Goal: Task Accomplishment & Management: Complete application form

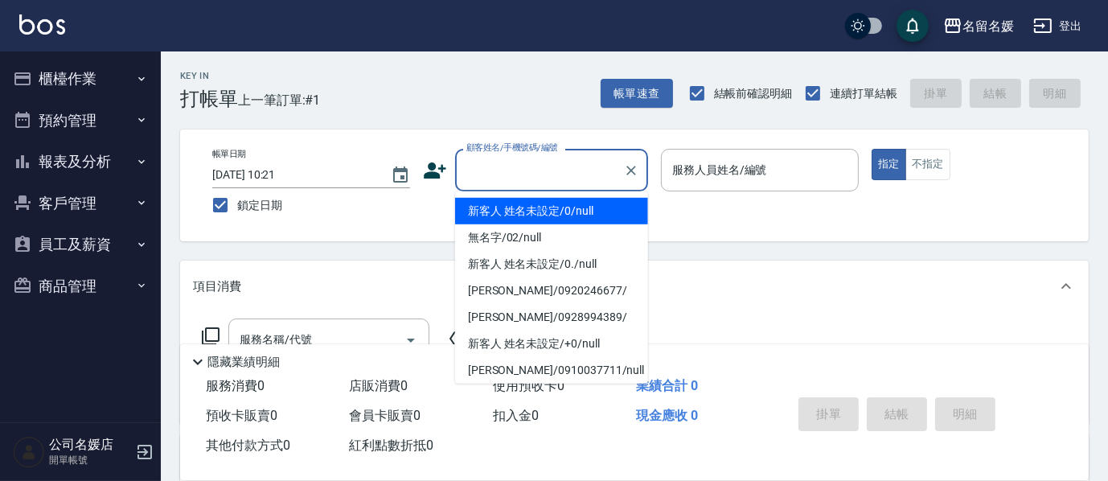
click at [560, 164] on input "顧客姓名/手機號碼/編號" at bounding box center [539, 170] width 154 height 28
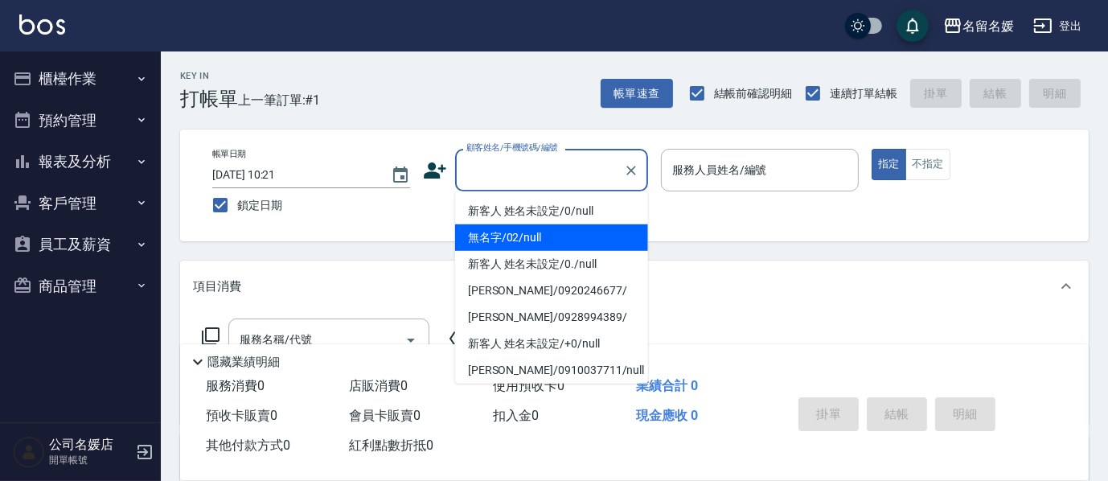
drag, startPoint x: 534, startPoint y: 237, endPoint x: 701, endPoint y: 166, distance: 181.8
click at [536, 235] on li "無名字/02/null" at bounding box center [551, 237] width 193 height 27
type input "無名字/02/null"
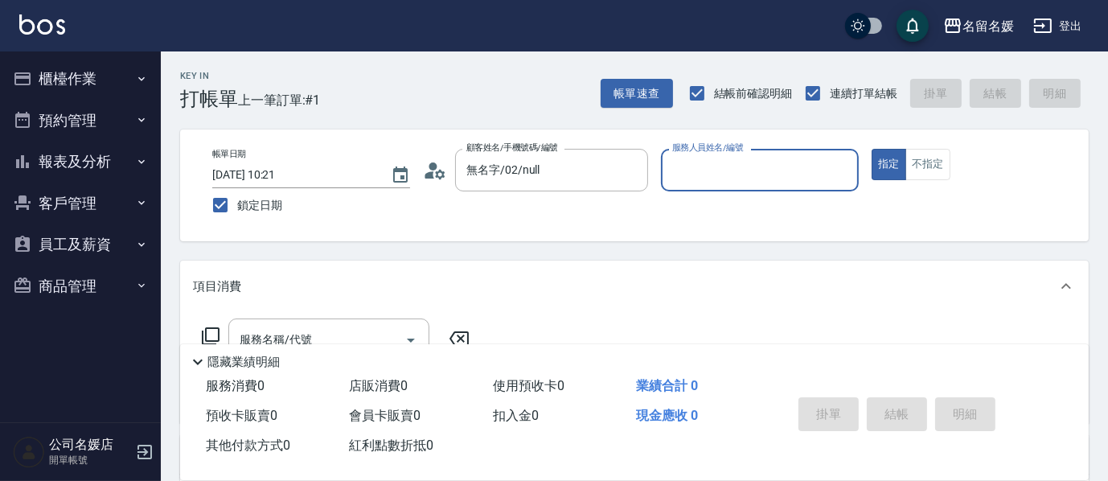
click at [701, 166] on div "服務人員姓名/編號 服務人員姓名/編號" at bounding box center [760, 170] width 198 height 43
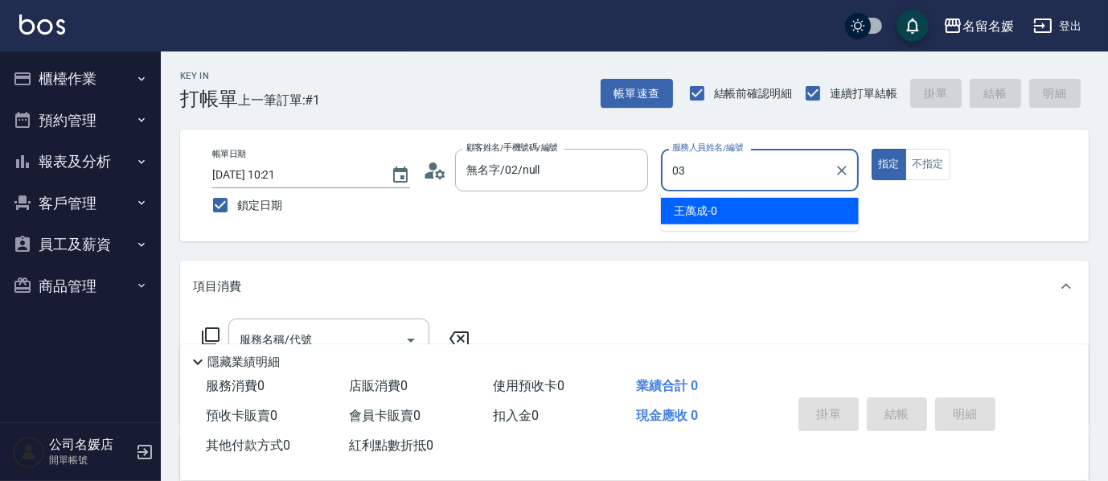
type input "03"
type button "true"
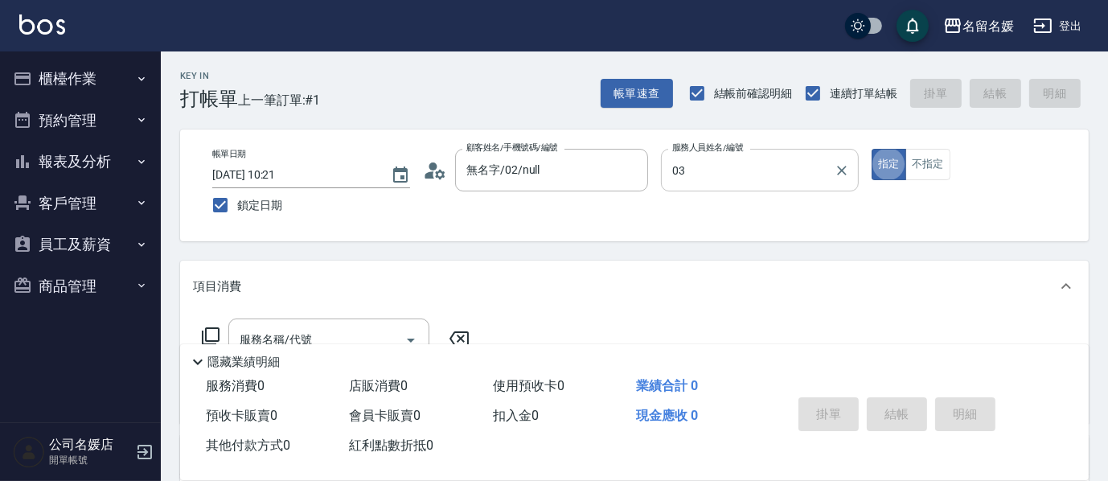
type input "[PERSON_NAME]-03"
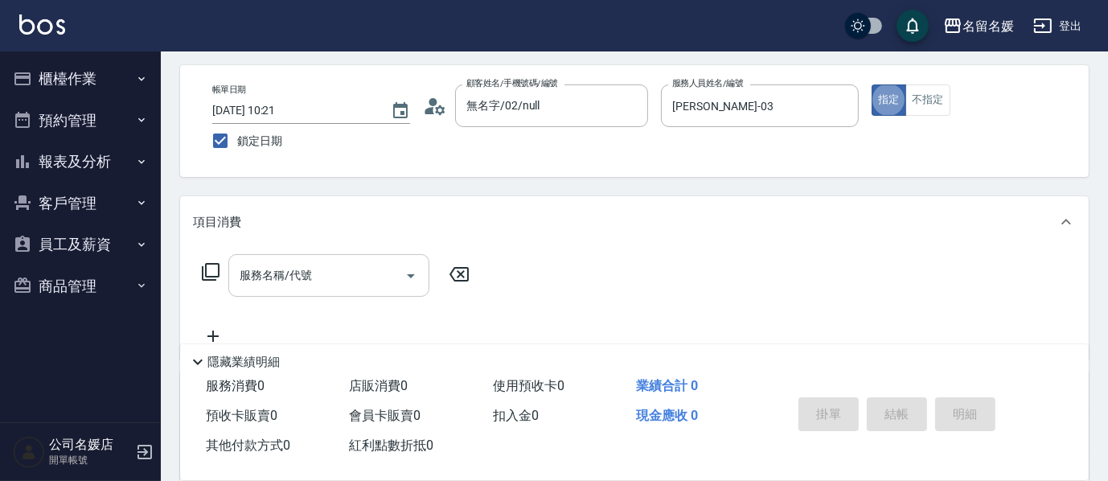
scroll to position [72, 0]
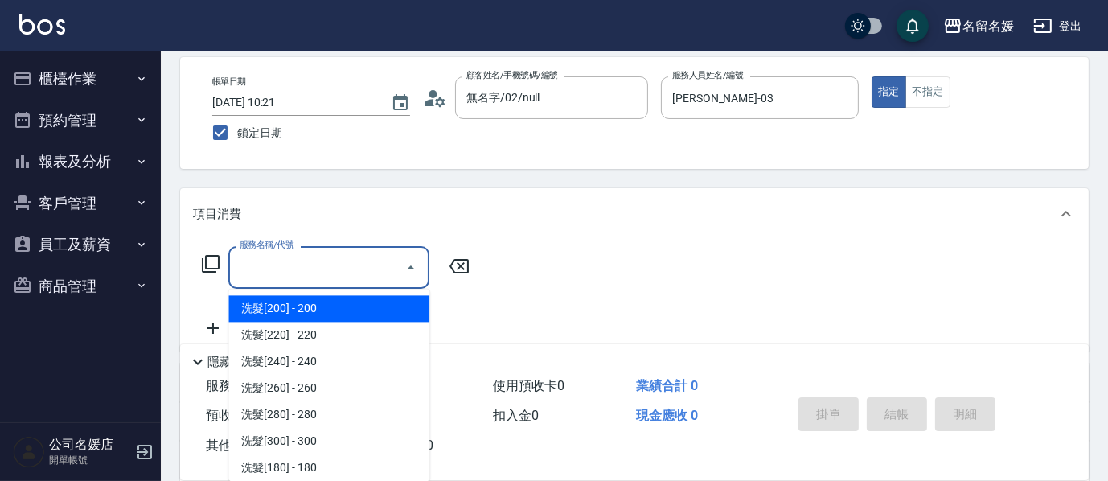
click at [326, 258] on input "服務名稱/代號" at bounding box center [316, 267] width 162 height 28
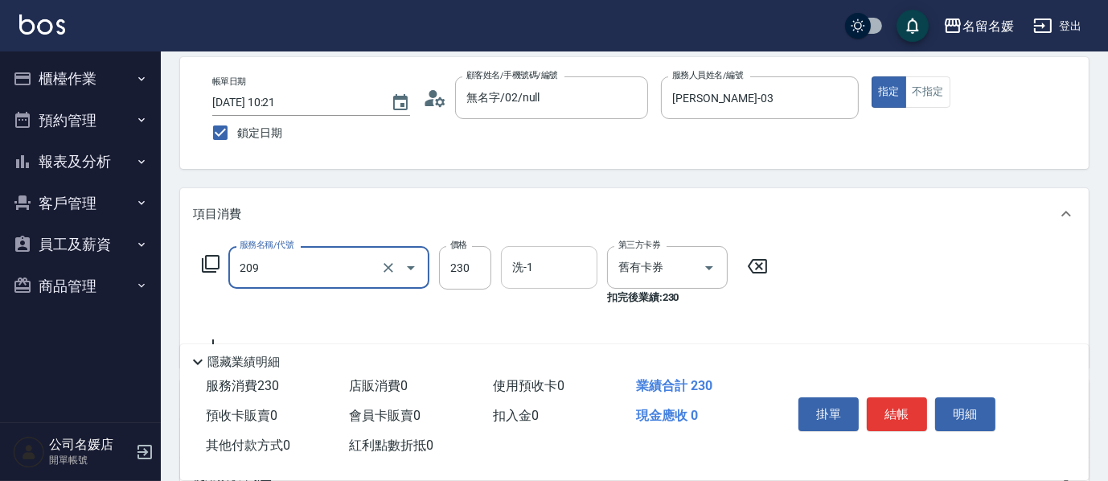
click at [538, 260] on input "洗-1" at bounding box center [549, 267] width 82 height 28
type input "洗髮券-(卡)230(209)"
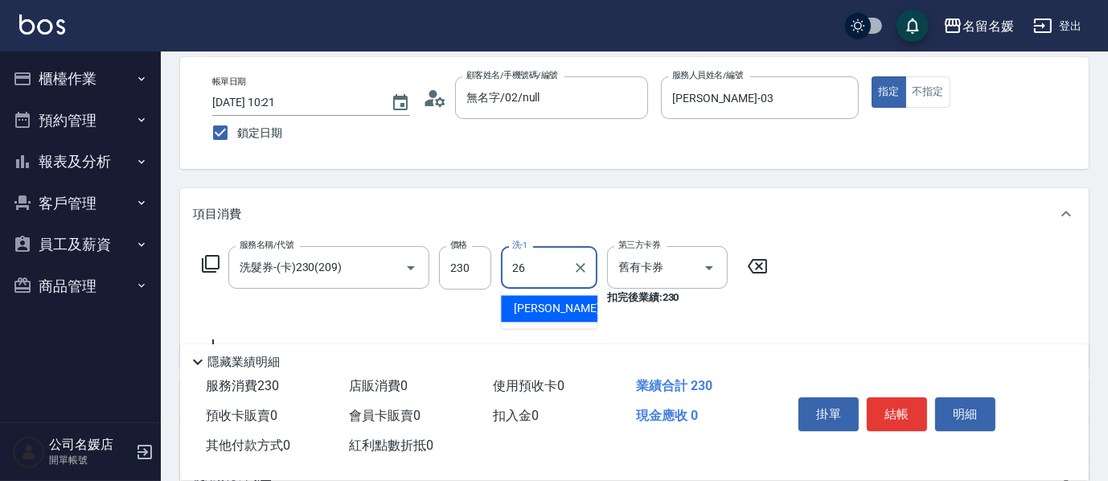
type input "[PERSON_NAME]-26"
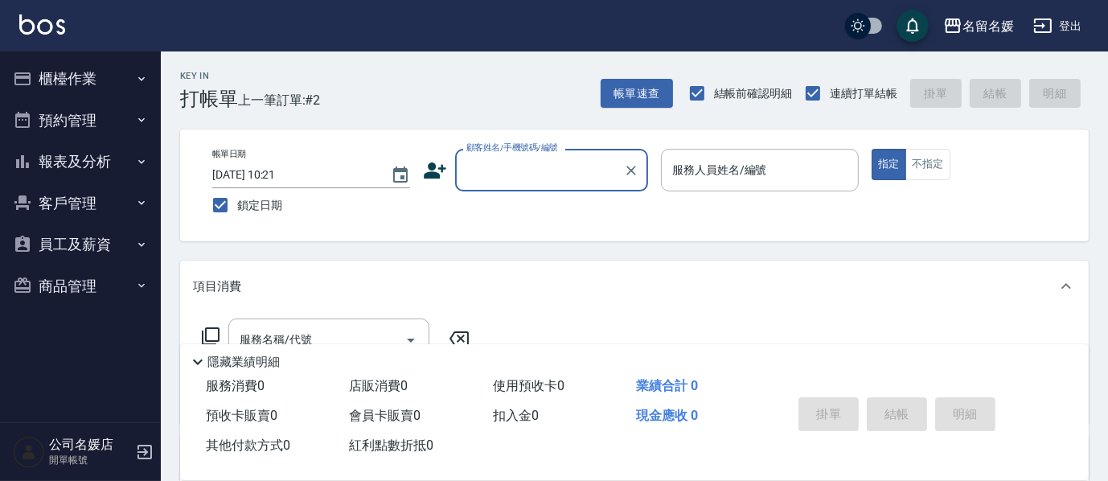
scroll to position [0, 0]
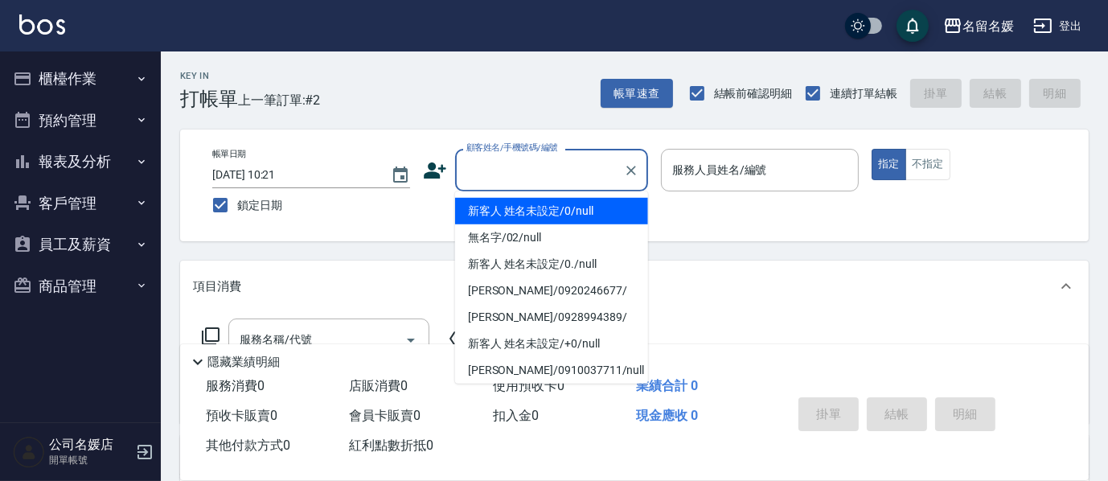
click at [531, 166] on input "顧客姓名/手機號碼/編號" at bounding box center [539, 170] width 154 height 28
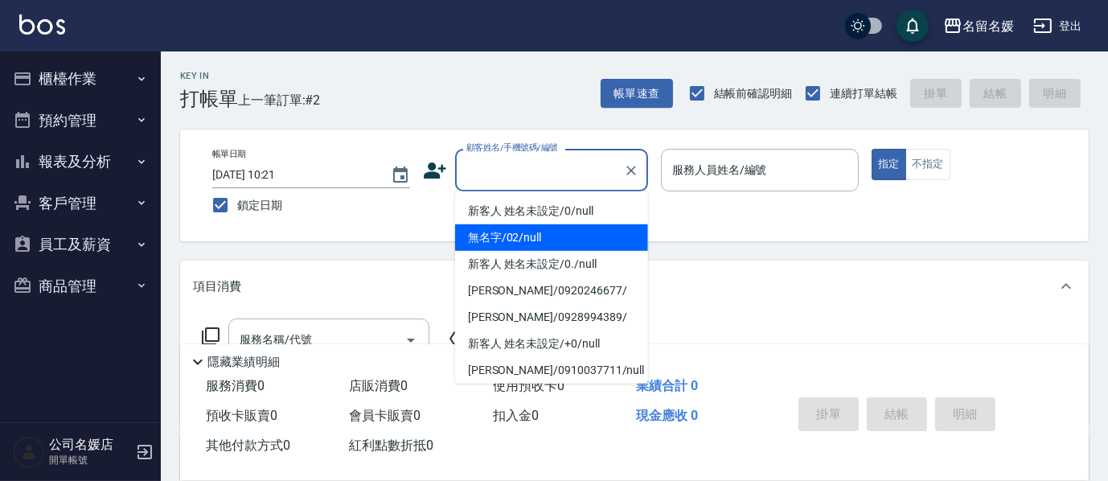
click at [538, 240] on li "無名字/02/null" at bounding box center [551, 237] width 193 height 27
type input "無名字/02/null"
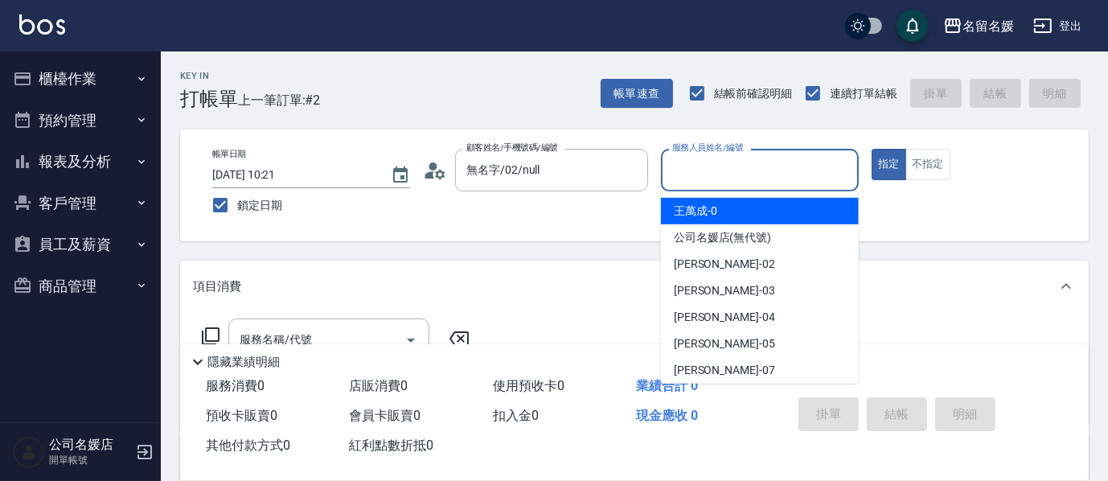
drag, startPoint x: 751, startPoint y: 172, endPoint x: 293, endPoint y: 138, distance: 458.6
click at [751, 170] on input "服務人員姓名/編號" at bounding box center [759, 170] width 183 height 28
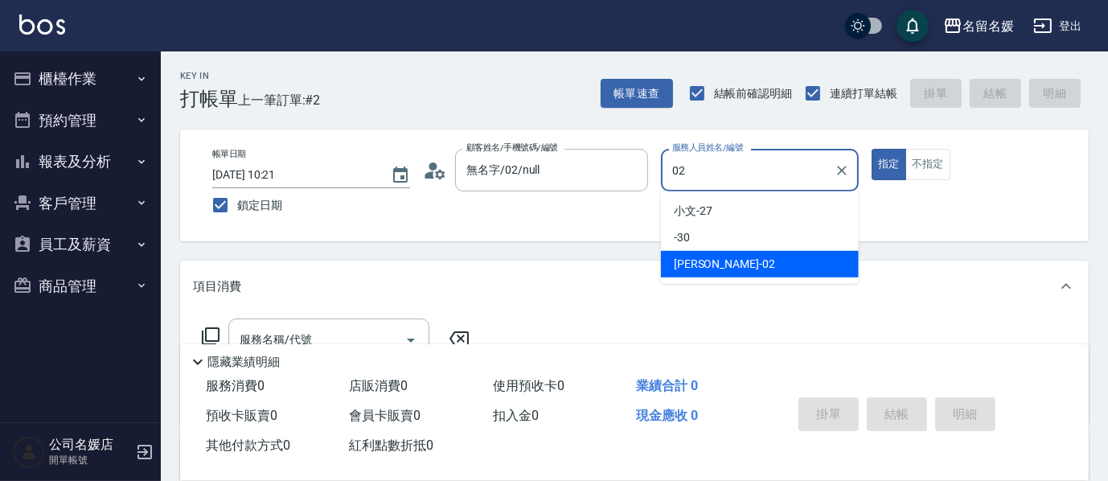
type input "[PERSON_NAME]-02"
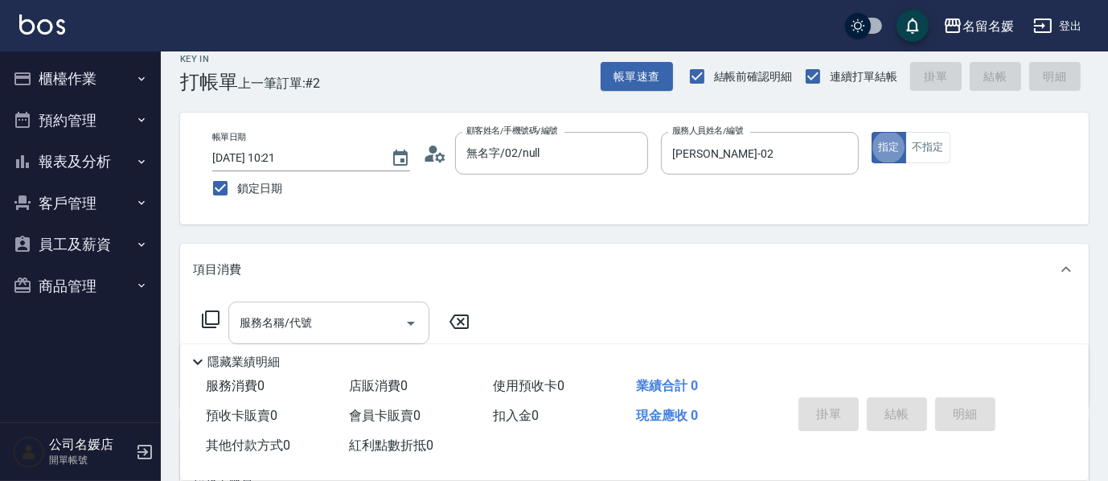
scroll to position [72, 0]
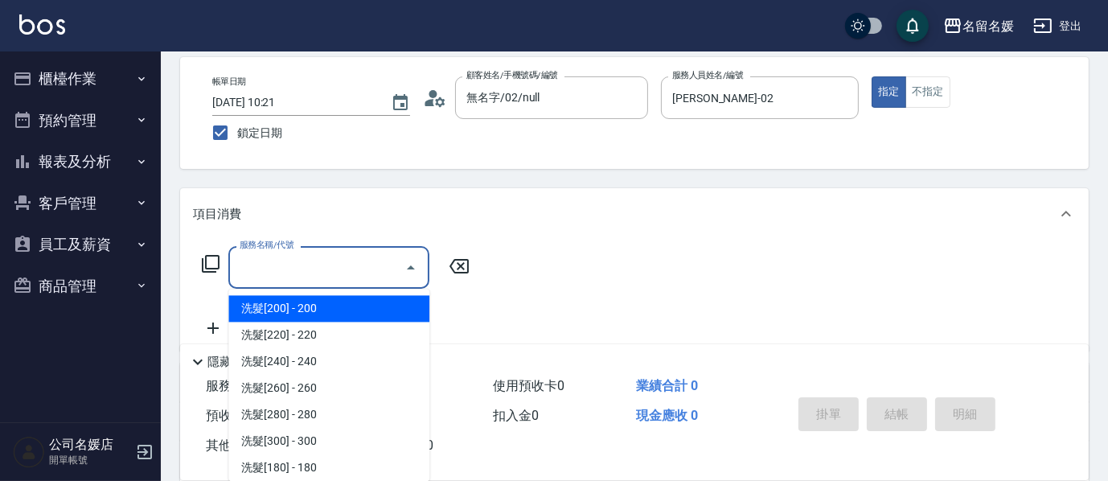
click at [330, 272] on input "服務名稱/代號" at bounding box center [316, 267] width 162 height 28
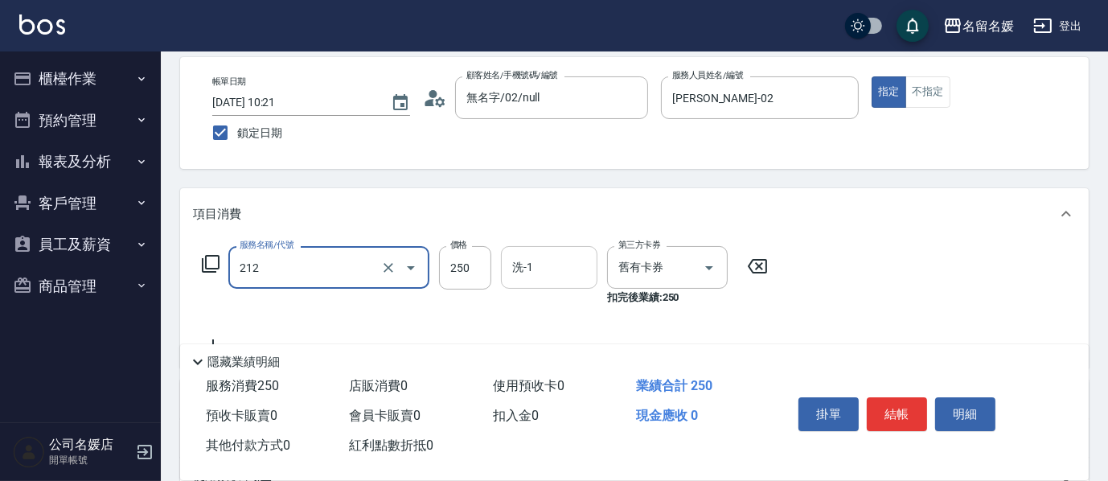
click at [538, 270] on input "洗-1" at bounding box center [549, 267] width 82 height 28
type input "洗髮券-(卡)250(212)"
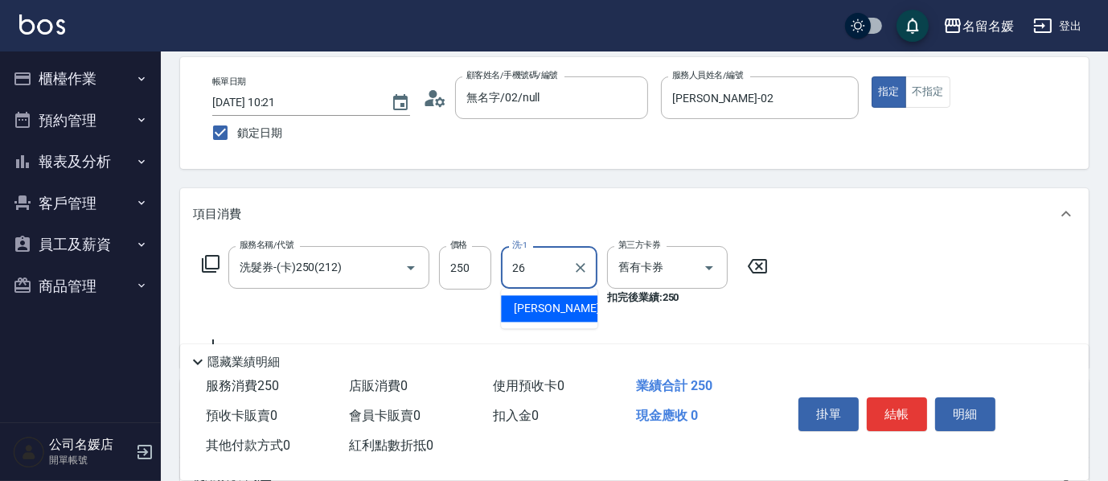
type input "[PERSON_NAME]-26"
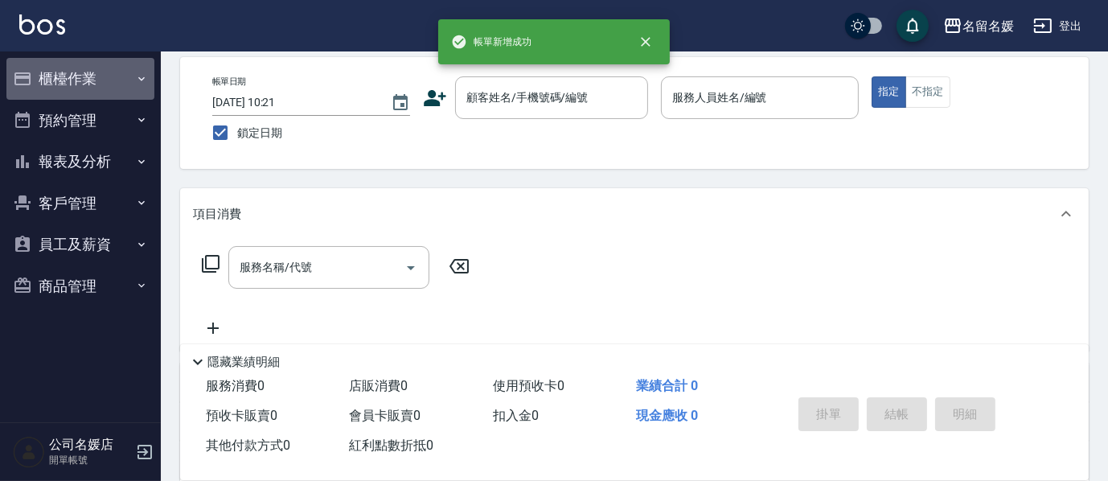
click at [96, 83] on button "櫃檯作業" at bounding box center [80, 79] width 148 height 42
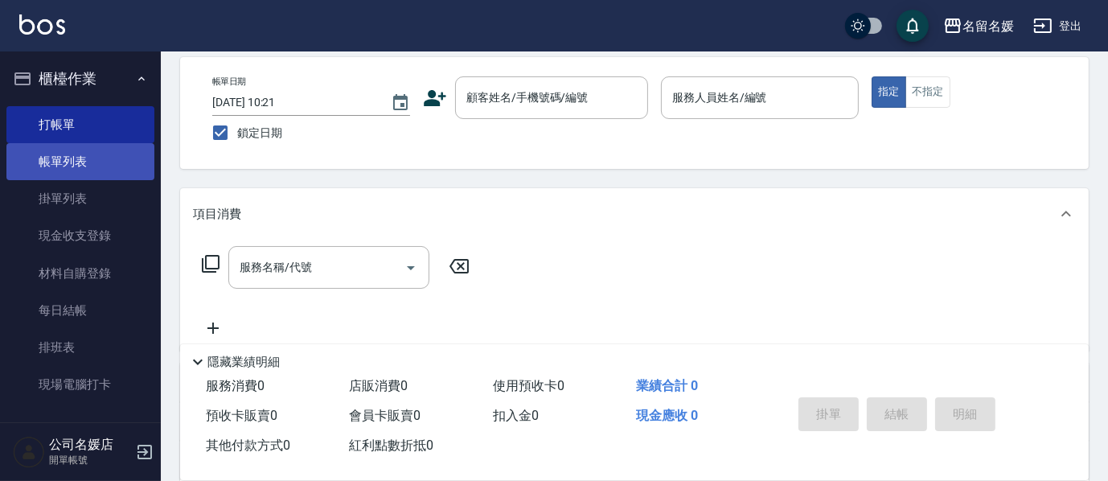
click at [104, 164] on link "帳單列表" at bounding box center [80, 161] width 148 height 37
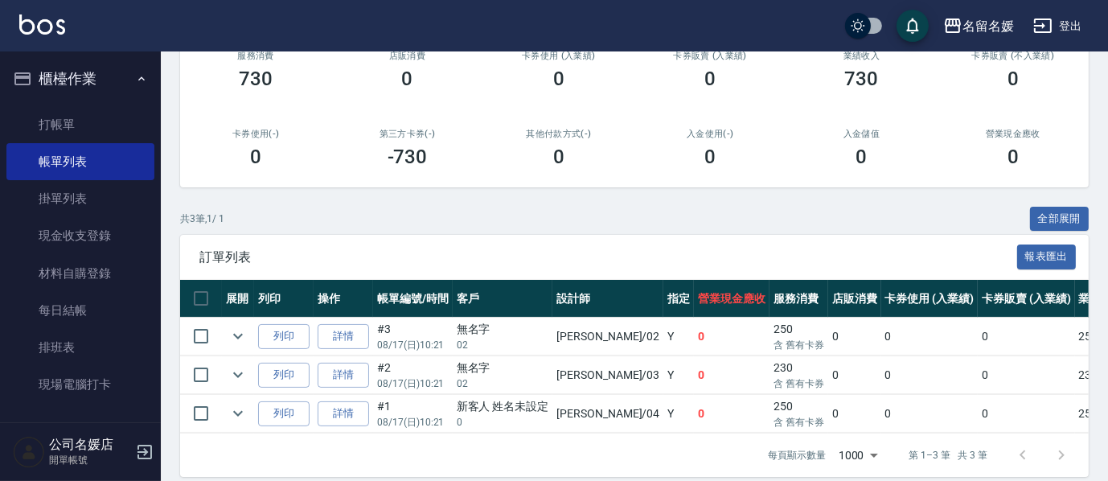
scroll to position [219, 0]
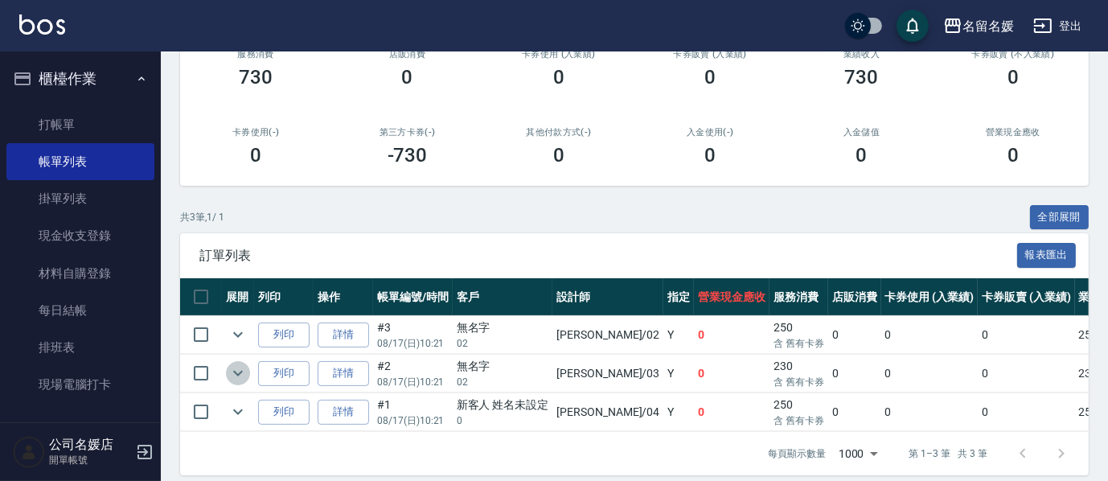
click at [238, 370] on icon "expand row" at bounding box center [237, 372] width 19 height 19
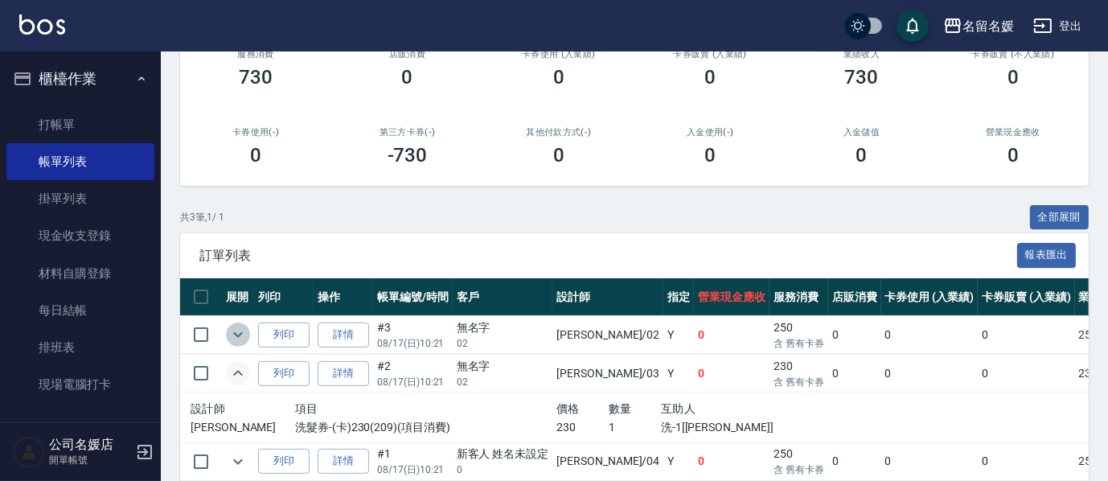
click at [235, 333] on icon "expand row" at bounding box center [238, 335] width 10 height 6
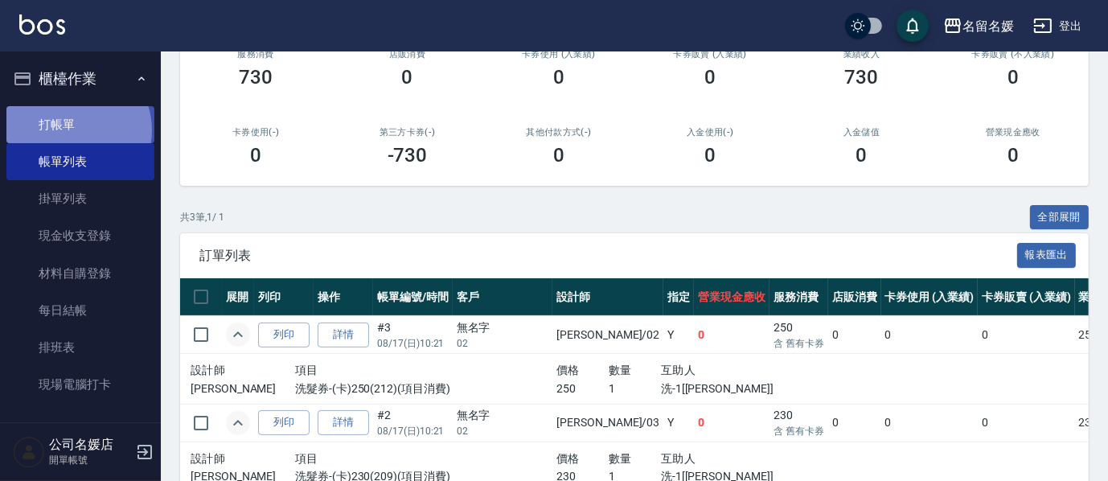
click at [76, 129] on link "打帳單" at bounding box center [80, 124] width 148 height 37
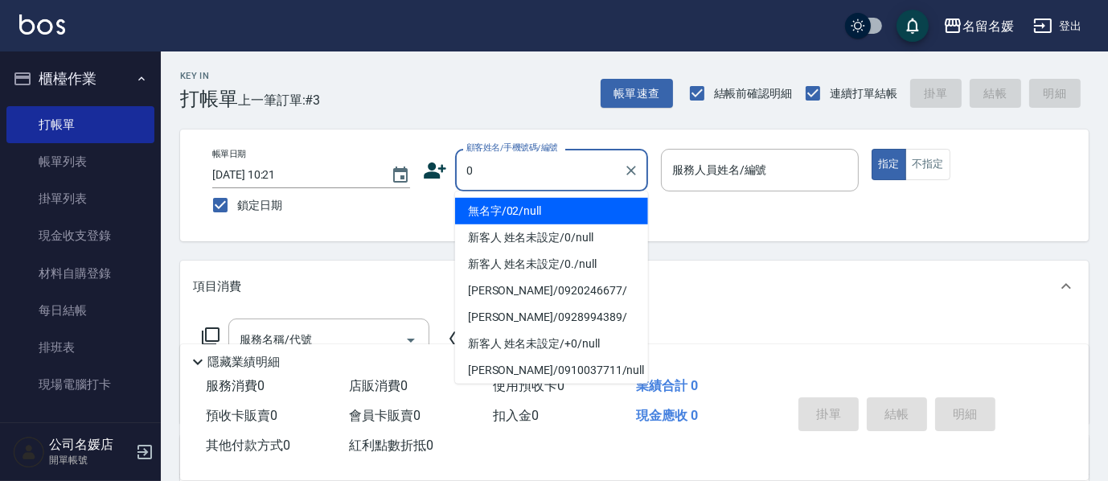
type input "0"
type input "04"
type input "無名字/02/null"
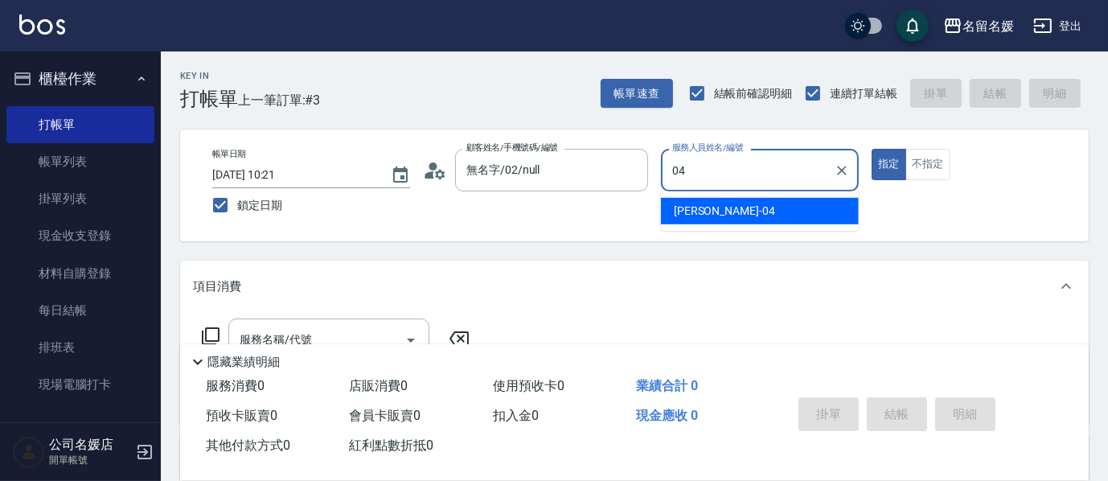
type input "04"
type button "true"
type input "[PERSON_NAME]-04"
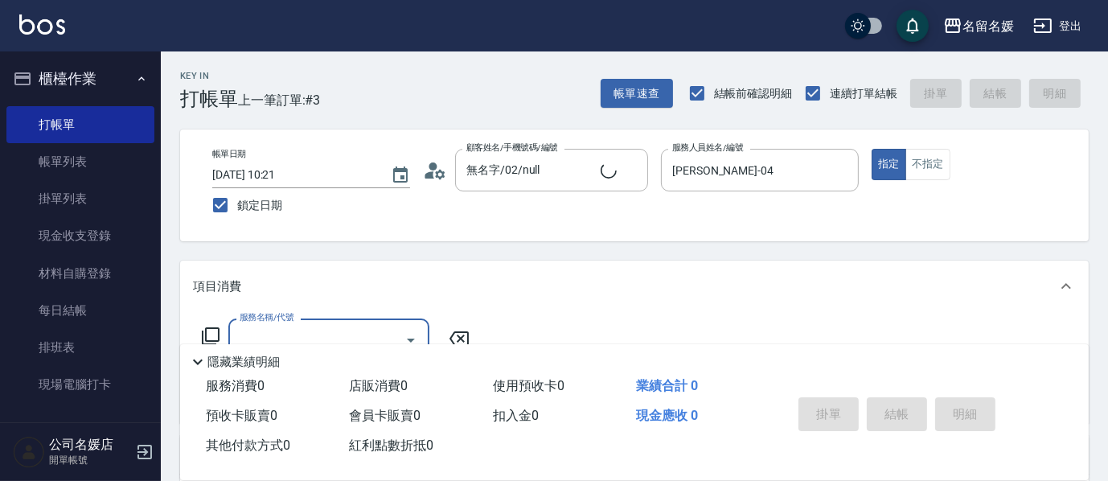
type input "新客人 姓名未設定/0/null"
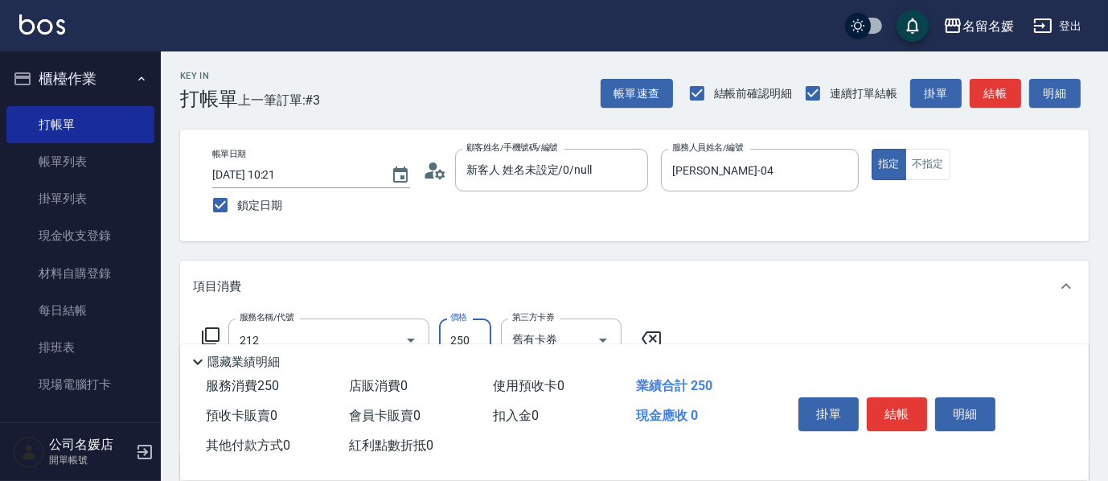
type input "洗髮券-(卡)250(212)"
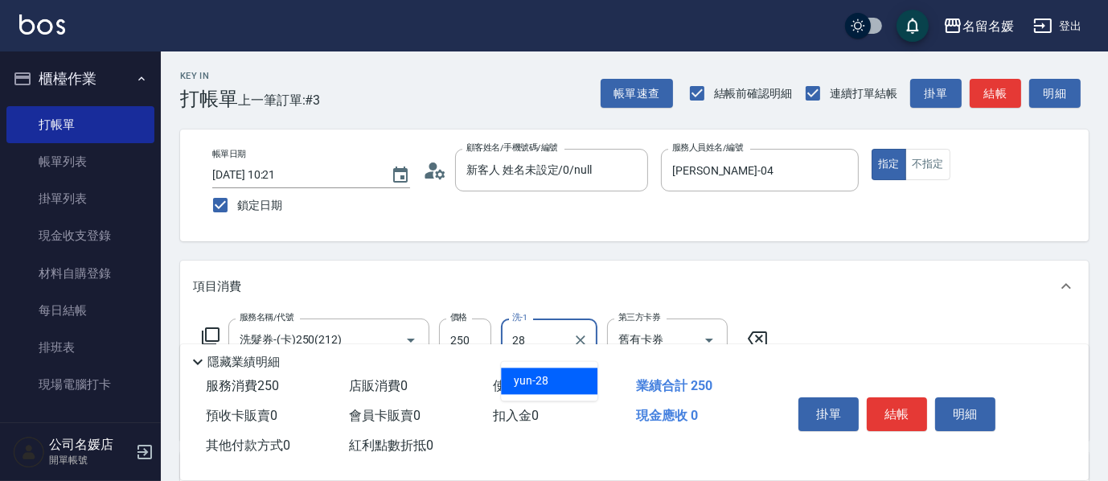
type input "yun-28"
